Goal: Find specific page/section: Find specific page/section

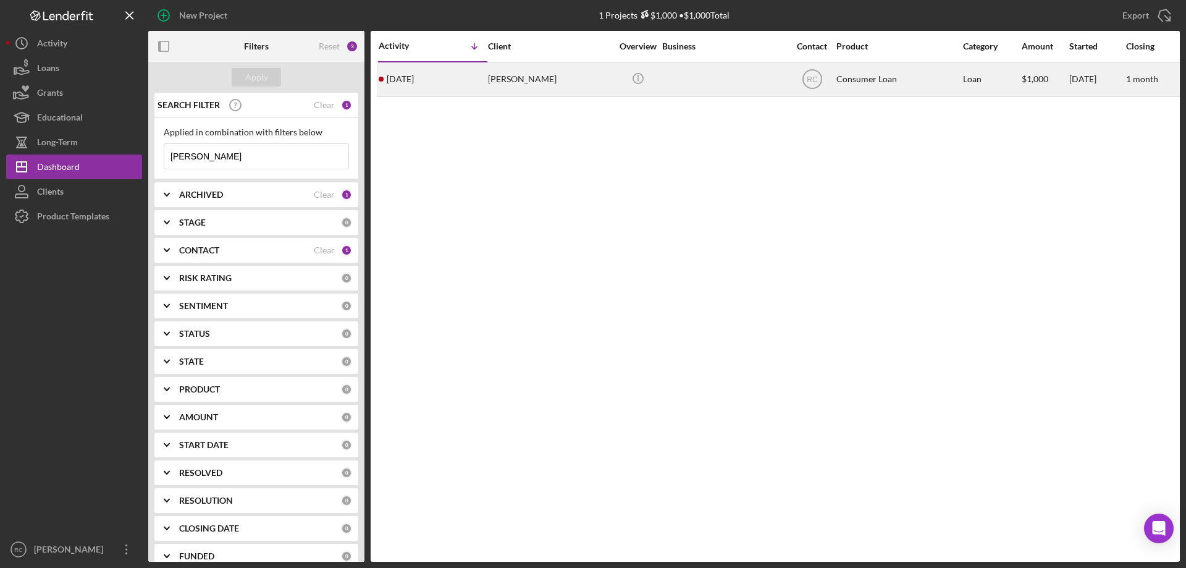
click at [514, 78] on div "[PERSON_NAME]" at bounding box center [550, 79] width 124 height 33
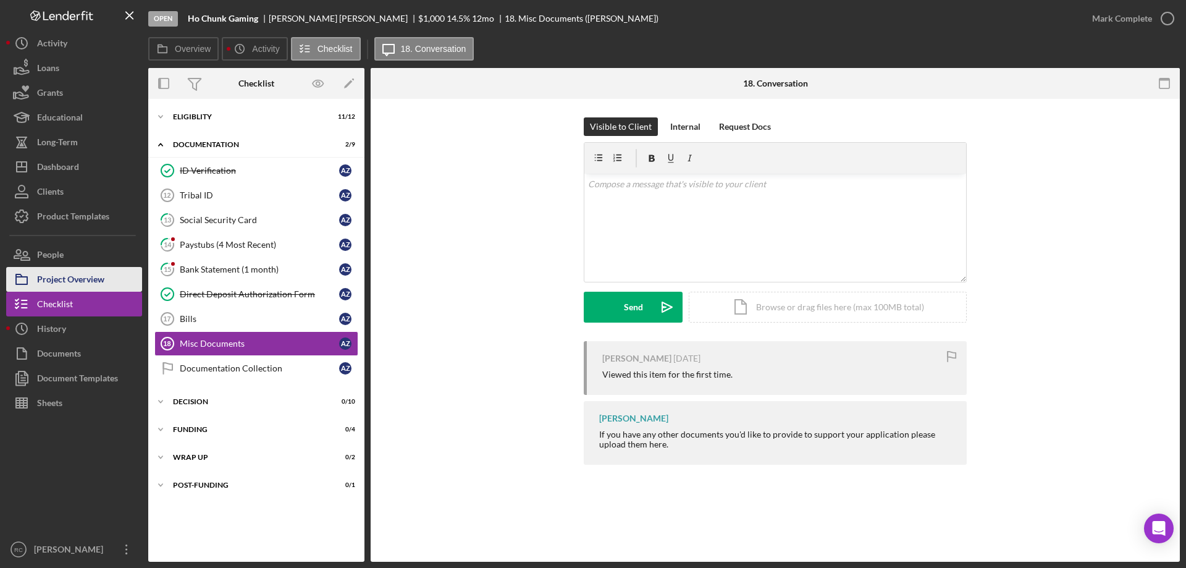
click at [91, 275] on div "Project Overview" at bounding box center [70, 281] width 67 height 28
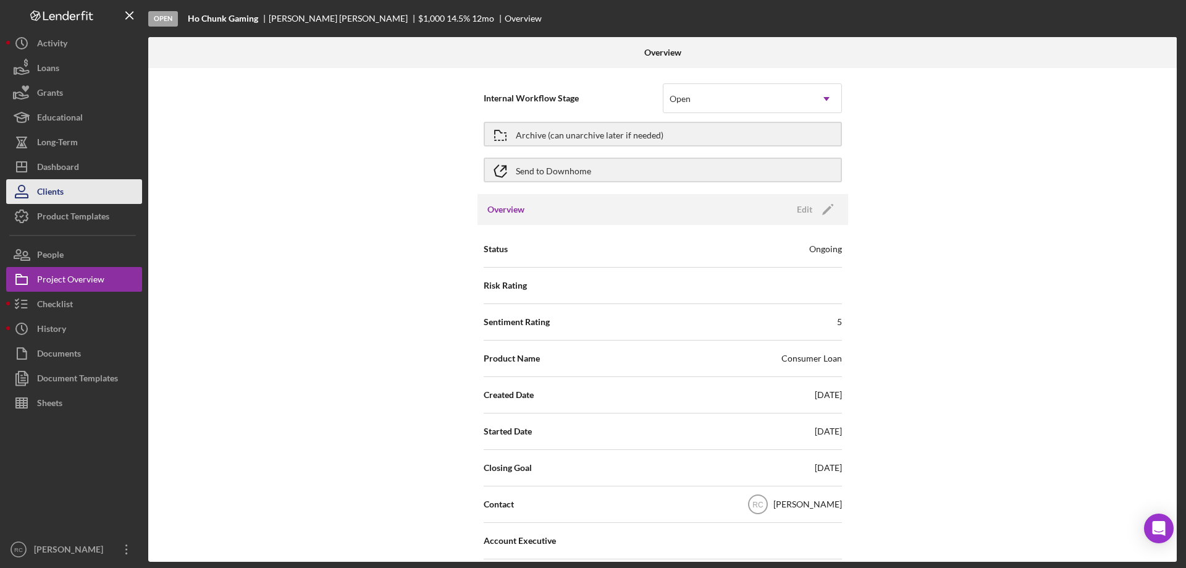
click at [51, 192] on div "Clients" at bounding box center [50, 193] width 27 height 28
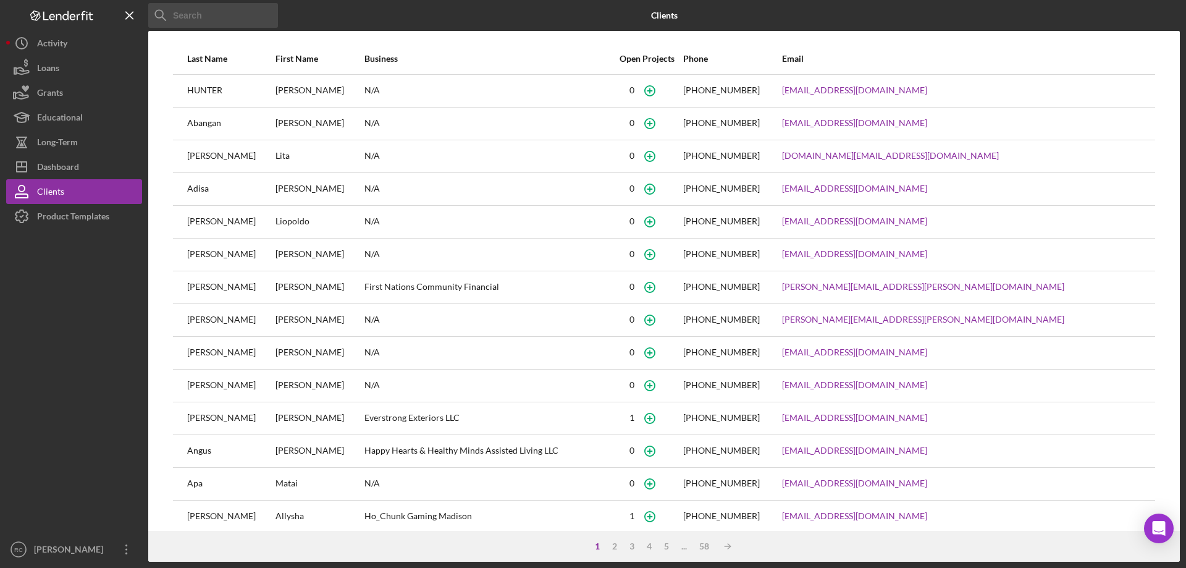
click at [230, 20] on input at bounding box center [213, 15] width 130 height 25
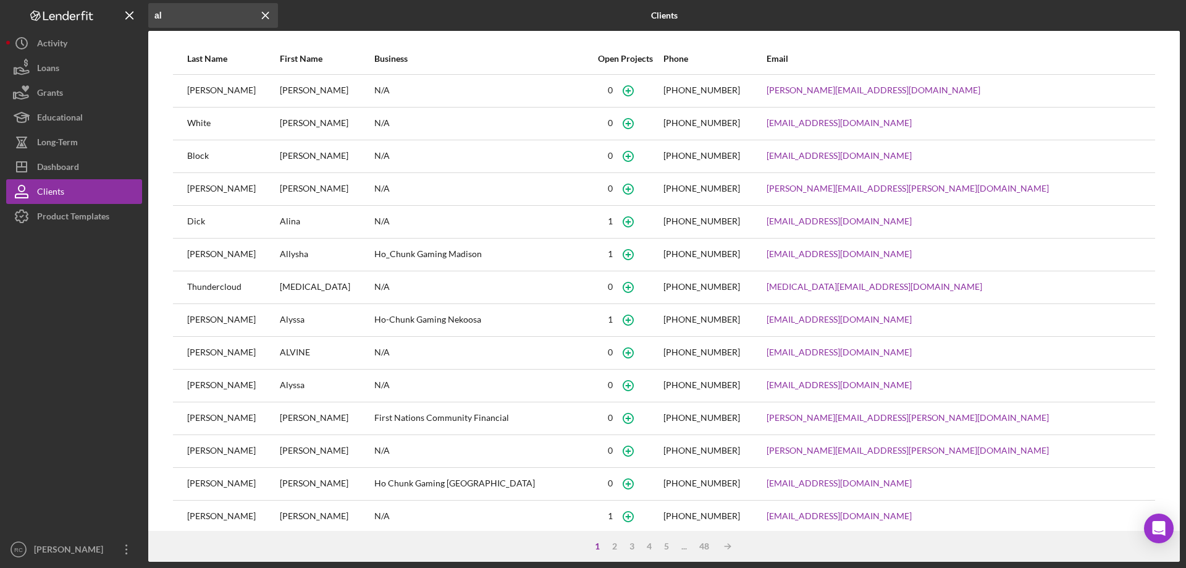
type input "a"
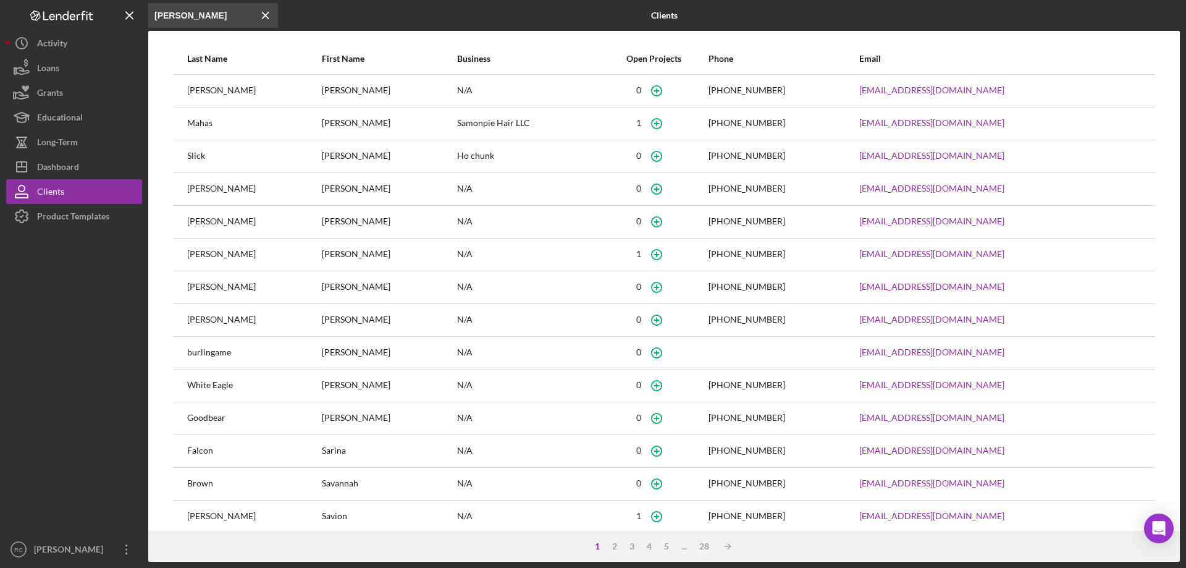
type input "[PERSON_NAME]"
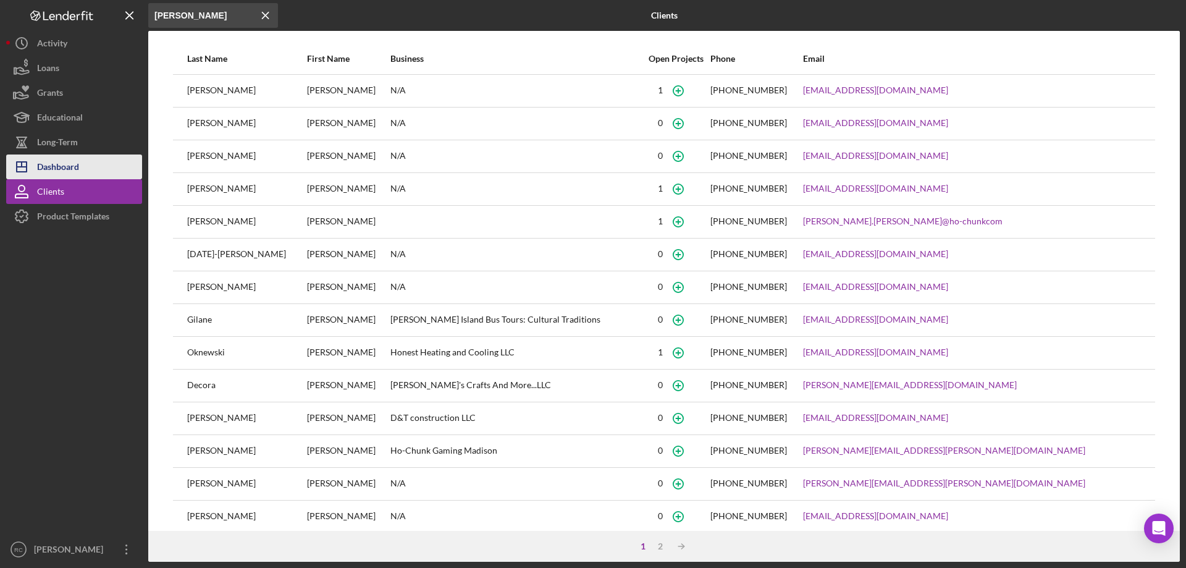
click at [69, 168] on div "Dashboard" at bounding box center [58, 168] width 42 height 28
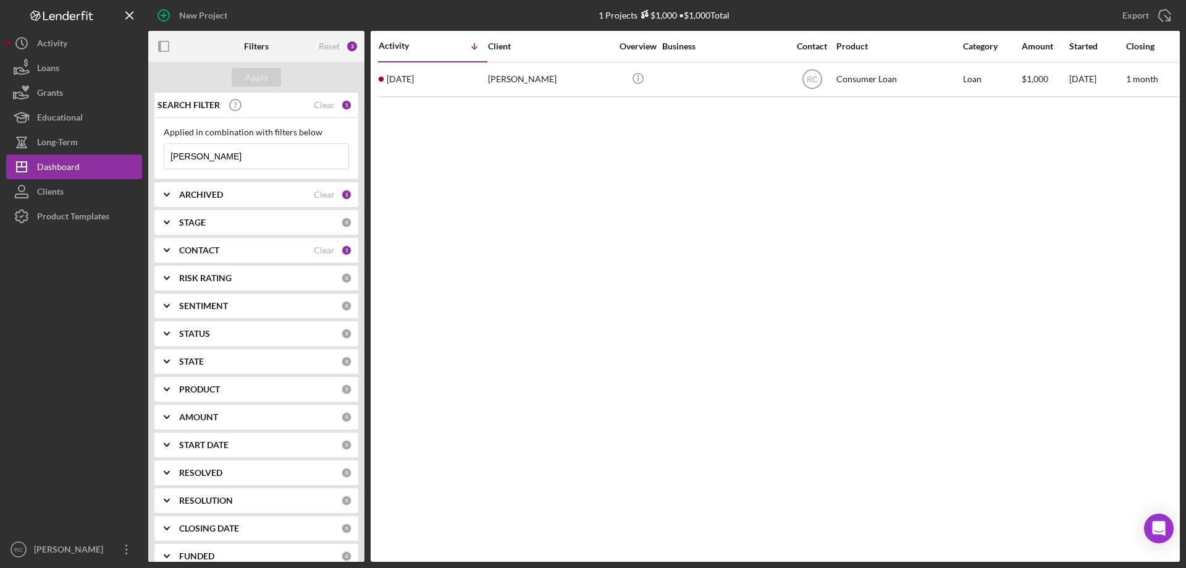
click at [213, 156] on input "[PERSON_NAME]" at bounding box center [256, 156] width 184 height 25
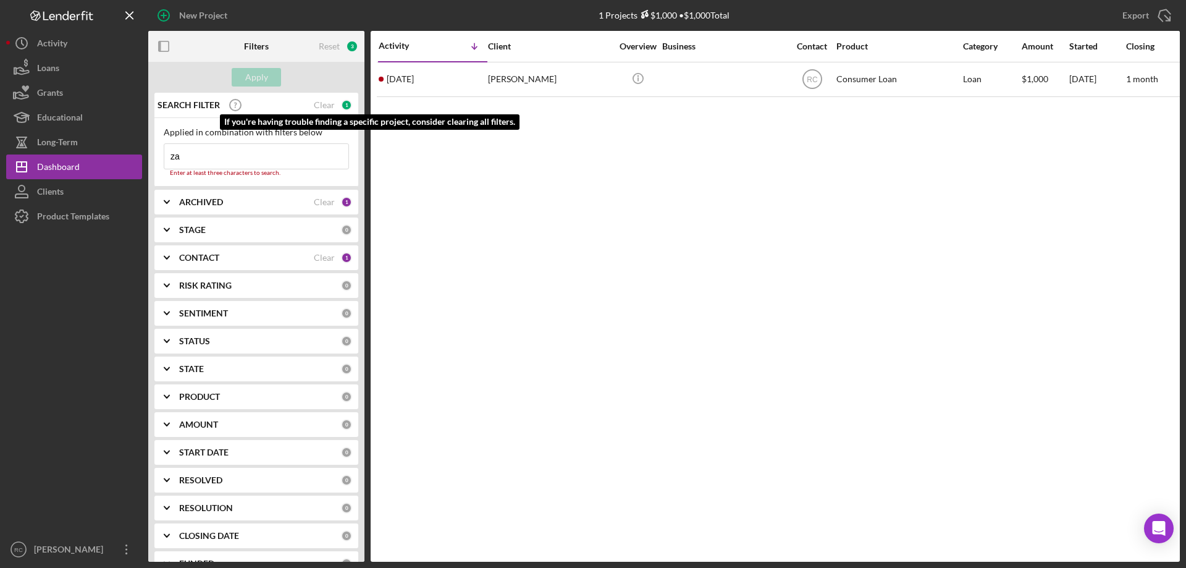
type input "z"
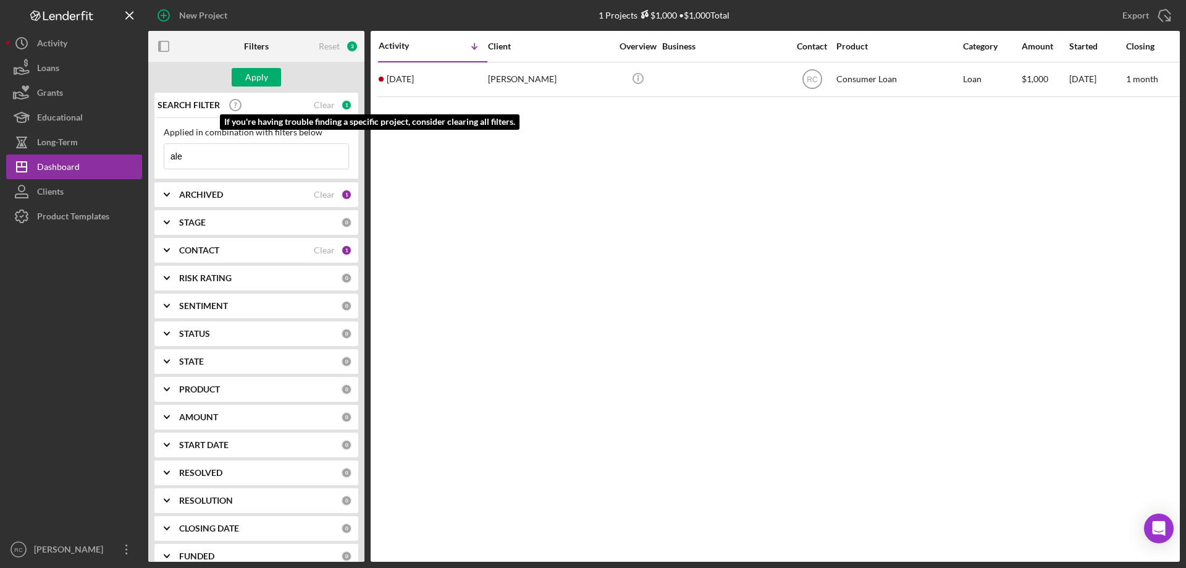
type input "[PERSON_NAME]"
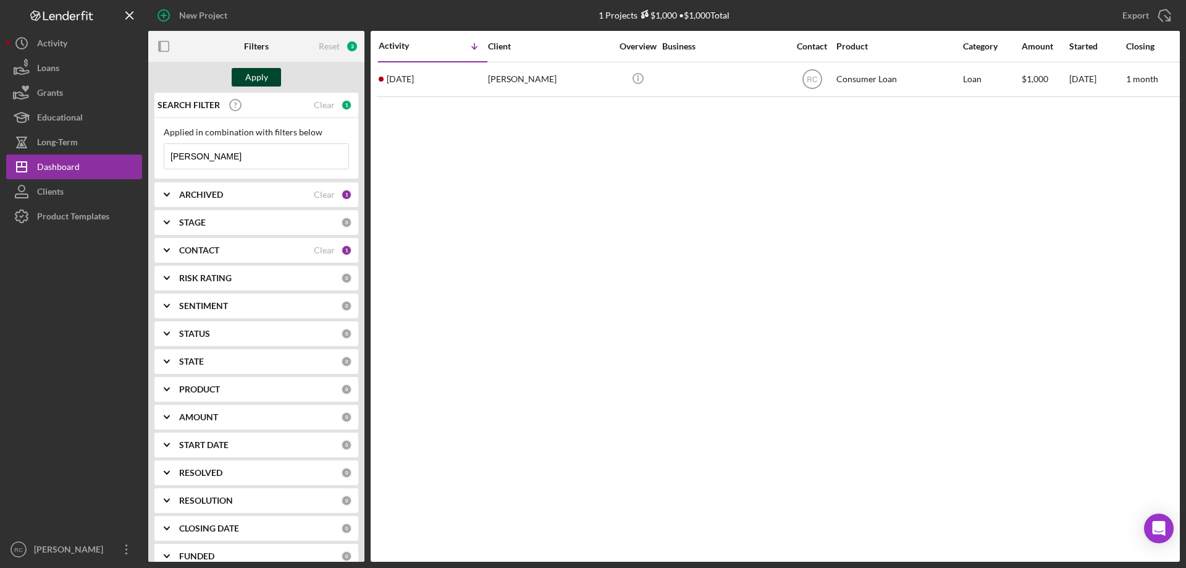
click at [255, 71] on div "Apply" at bounding box center [256, 77] width 23 height 19
